Goal: Task Accomplishment & Management: Manage account settings

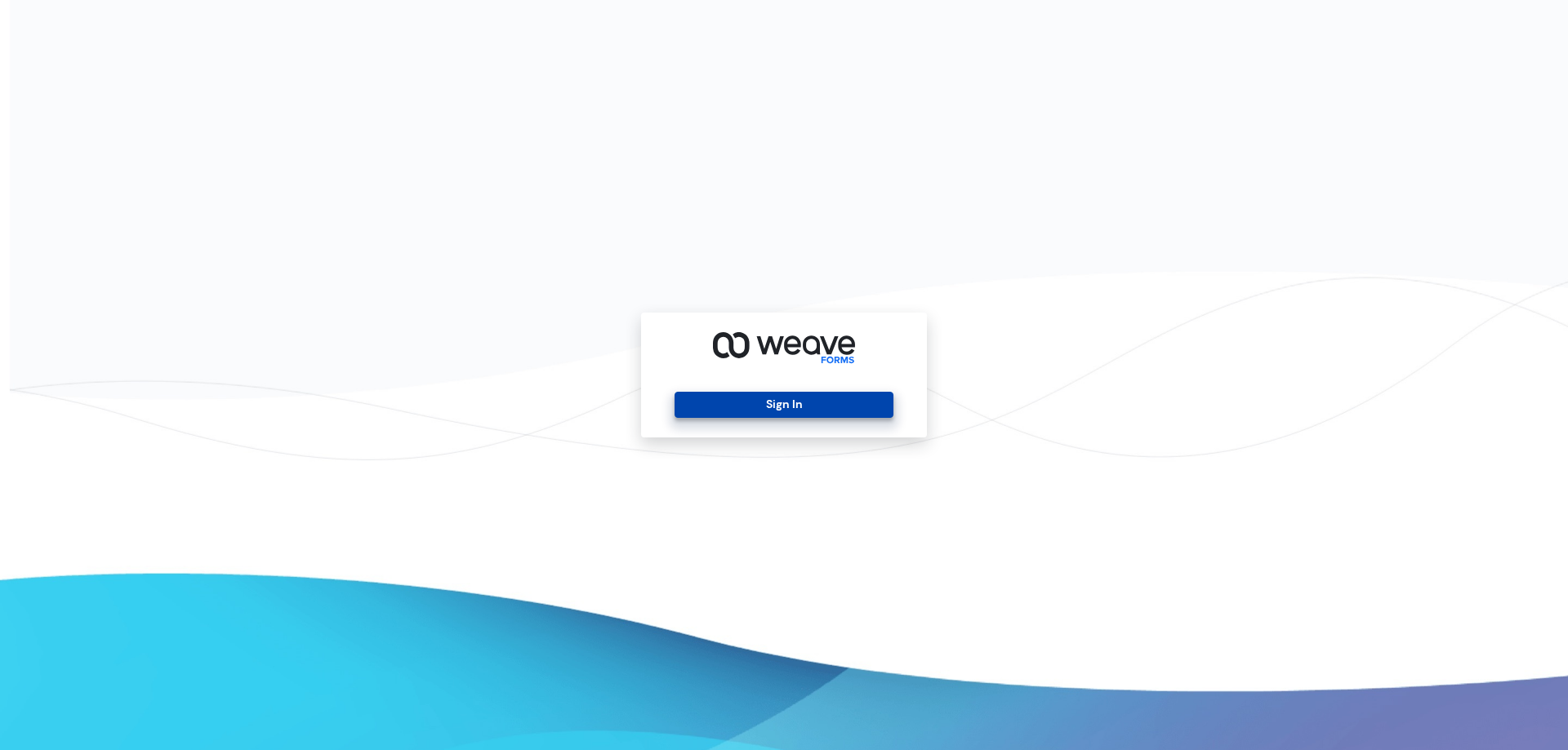
click at [865, 392] on button "Sign In" at bounding box center [783, 405] width 218 height 26
click at [863, 391] on div "Sign In" at bounding box center [784, 374] width 286 height 124
click at [863, 390] on div "Sign In" at bounding box center [784, 374] width 286 height 124
